Goal: Task Accomplishment & Management: Manage account settings

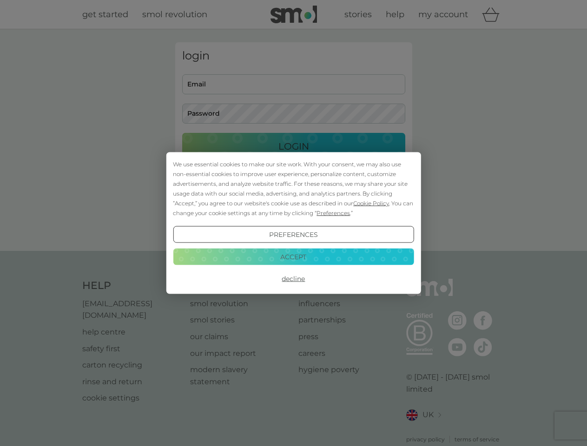
click at [371, 203] on span "Cookie Policy" at bounding box center [371, 203] width 36 height 7
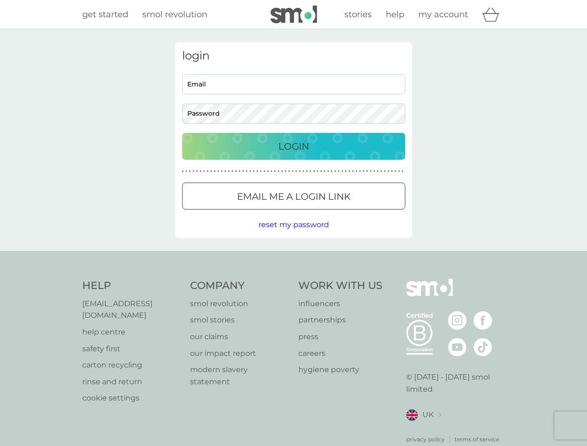
click at [332, 213] on div "login Email Password Login ● ● ● ● ● ● ● ● ● ● ● ● ● ● ● ● ● ● ● ● ● ● ● ● ● ● …" at bounding box center [293, 140] width 237 height 196
click at [293, 235] on div "login Email Password Login ● ● ● ● ● ● ● ● ● ● ● ● ● ● ● ● ● ● ● ● ● ● ● ● ● ● …" at bounding box center [293, 140] width 237 height 196
click at [293, 279] on div "Help [EMAIL_ADDRESS][DOMAIN_NAME] help centre safety first carton recycling rin…" at bounding box center [293, 361] width 423 height 165
click at [293, 256] on div "Help [EMAIL_ADDRESS][DOMAIN_NAME] help centre safety first carton recycling rin…" at bounding box center [293, 361] width 587 height 221
